Goal: Transaction & Acquisition: Download file/media

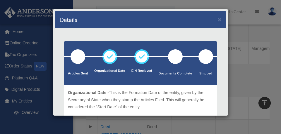
click at [35, 55] on div "Details × Articles Sent Organizational Date" at bounding box center [140, 67] width 281 height 134
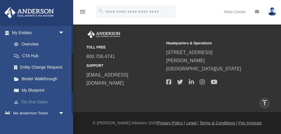
scroll to position [69, 0]
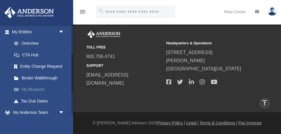
click at [32, 88] on link "My Blueprint" at bounding box center [40, 90] width 65 height 12
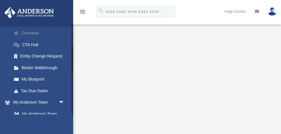
scroll to position [80, 0]
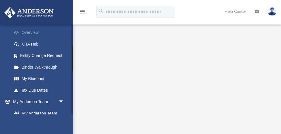
click at [33, 90] on link "Tax Due Dates" at bounding box center [40, 91] width 65 height 12
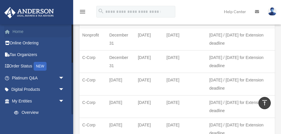
click at [21, 32] on link "Home" at bounding box center [38, 32] width 69 height 12
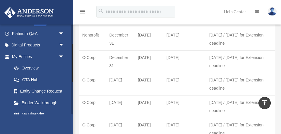
scroll to position [49, 0]
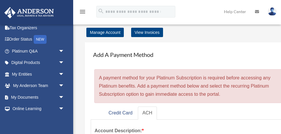
scroll to position [29, 0]
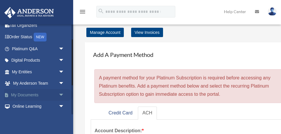
click at [34, 93] on link "My Documents arrow_drop_down" at bounding box center [38, 95] width 69 height 12
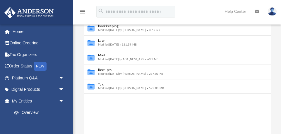
scroll to position [82, 0]
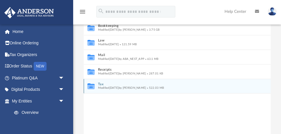
click at [100, 85] on button "Tax" at bounding box center [173, 85] width 151 height 4
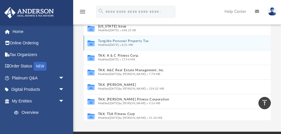
scroll to position [24, 0]
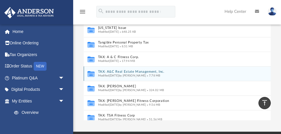
click at [106, 72] on button "TAX: A&C Real Estate Management, Inc." at bounding box center [173, 72] width 151 height 4
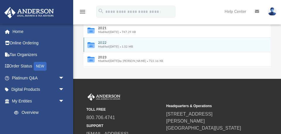
scroll to position [158, 0]
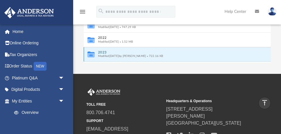
click at [104, 53] on button "2023" at bounding box center [173, 53] width 151 height 4
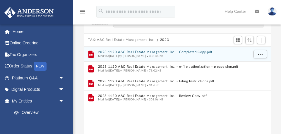
scroll to position [37, 0]
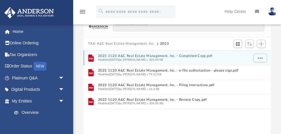
click at [108, 57] on button "2023 1120 A&C Real Estate Management, Inc. - Completed Copy.pdf" at bounding box center [173, 56] width 151 height 4
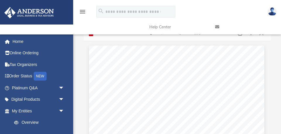
scroll to position [0, 0]
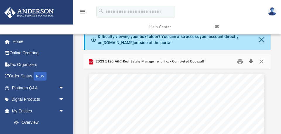
click at [250, 62] on button "Download" at bounding box center [251, 61] width 11 height 9
